Goal: Navigation & Orientation: Go to known website

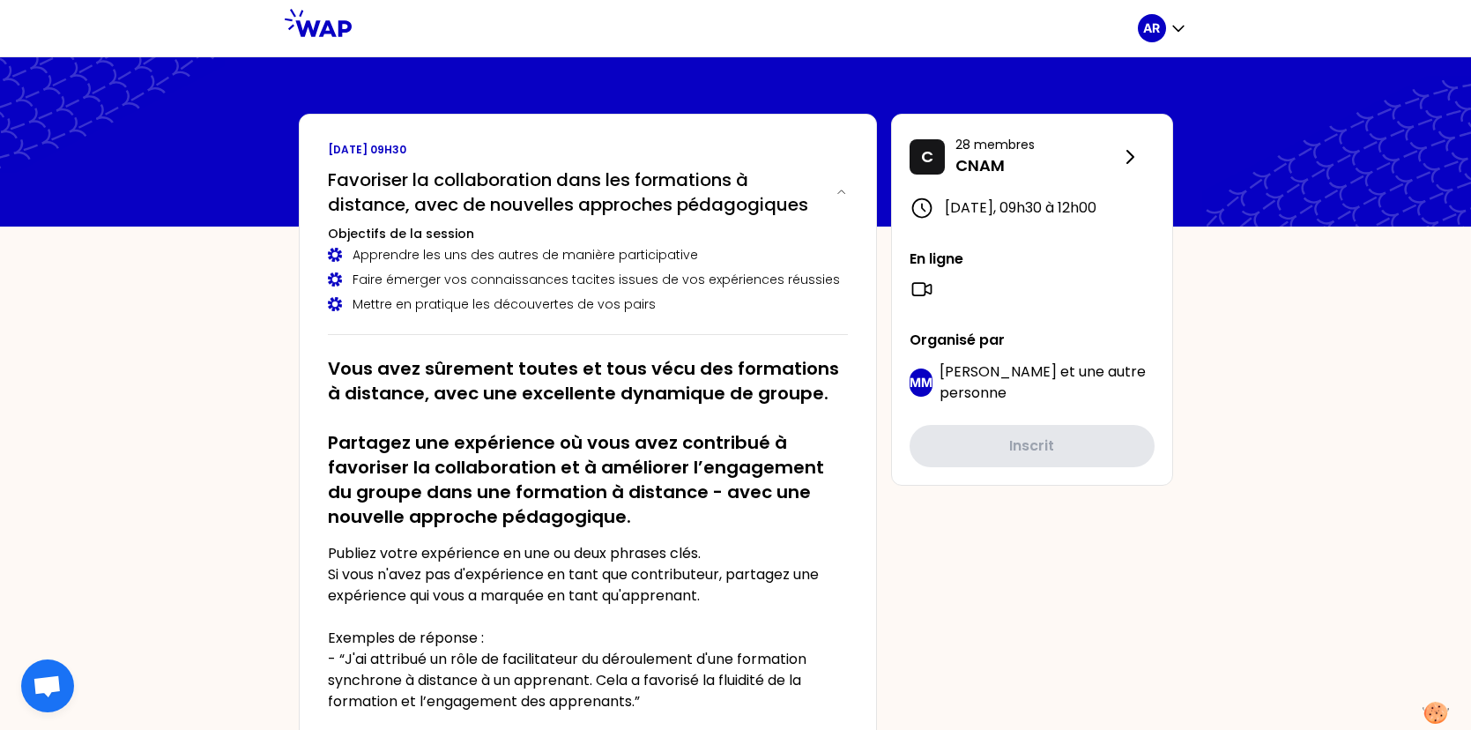
scroll to position [3239, 0]
